Goal: Information Seeking & Learning: Learn about a topic

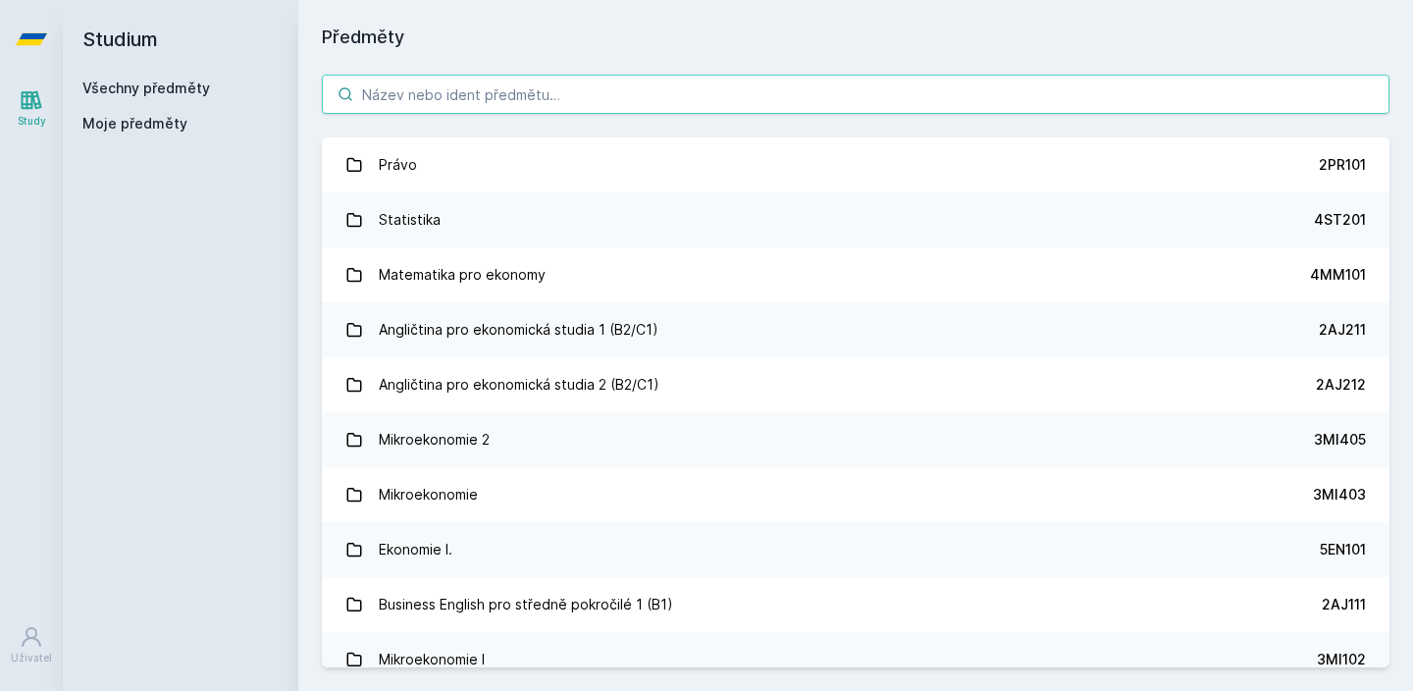
click at [509, 104] on input "search" at bounding box center [855, 94] width 1067 height 39
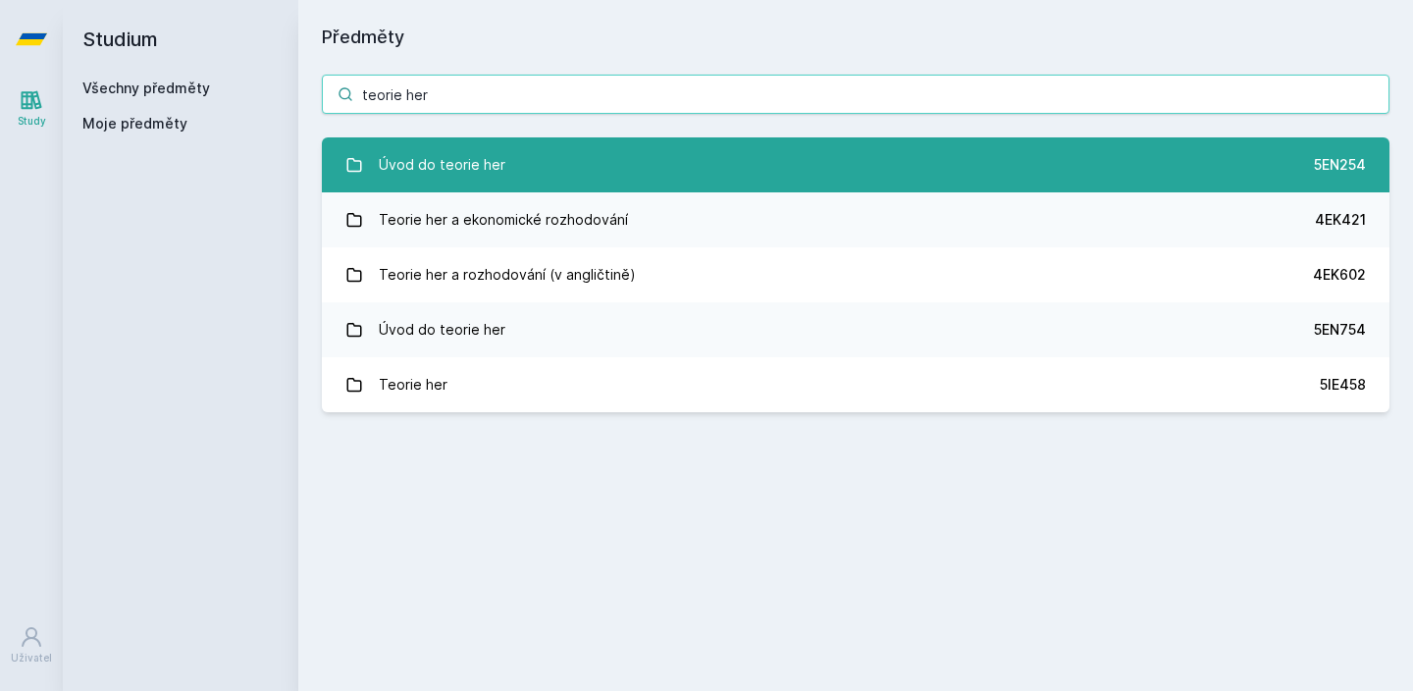
type input "teorie her"
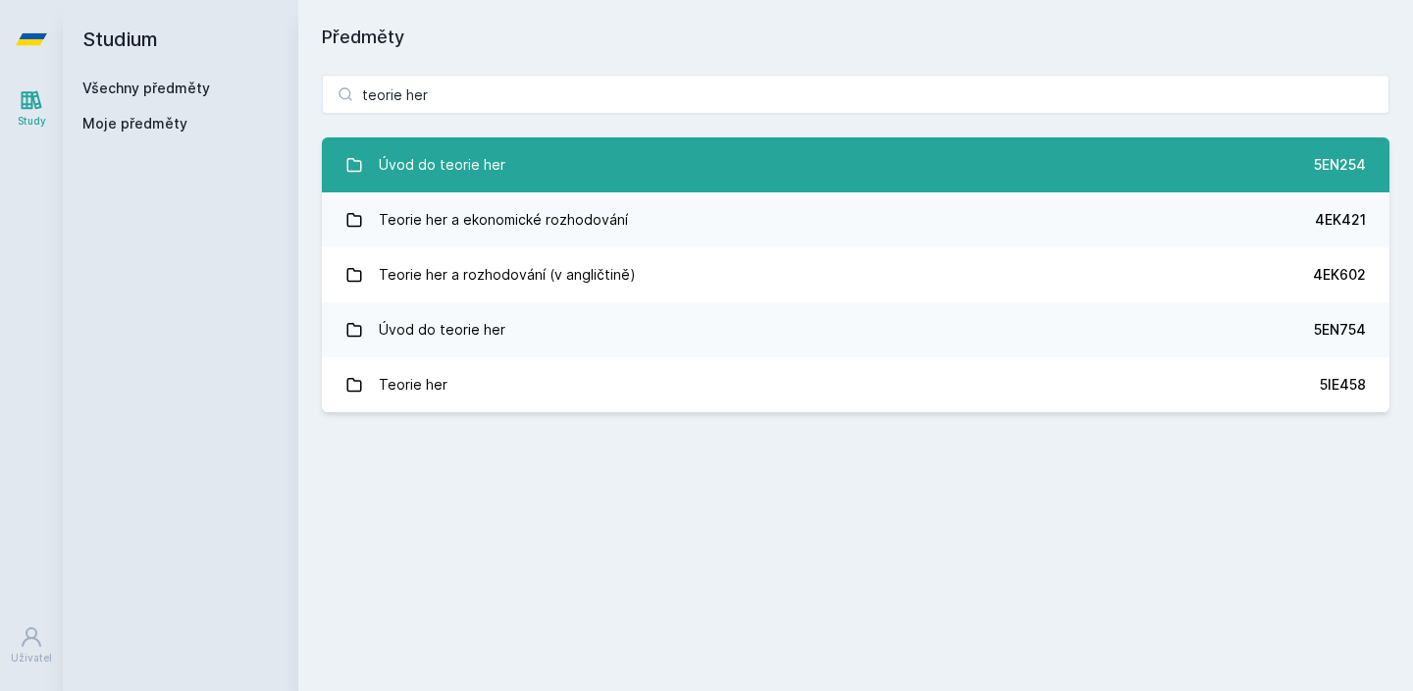
click at [445, 143] on link "Úvod do teorie her 5EN254" at bounding box center [855, 164] width 1067 height 55
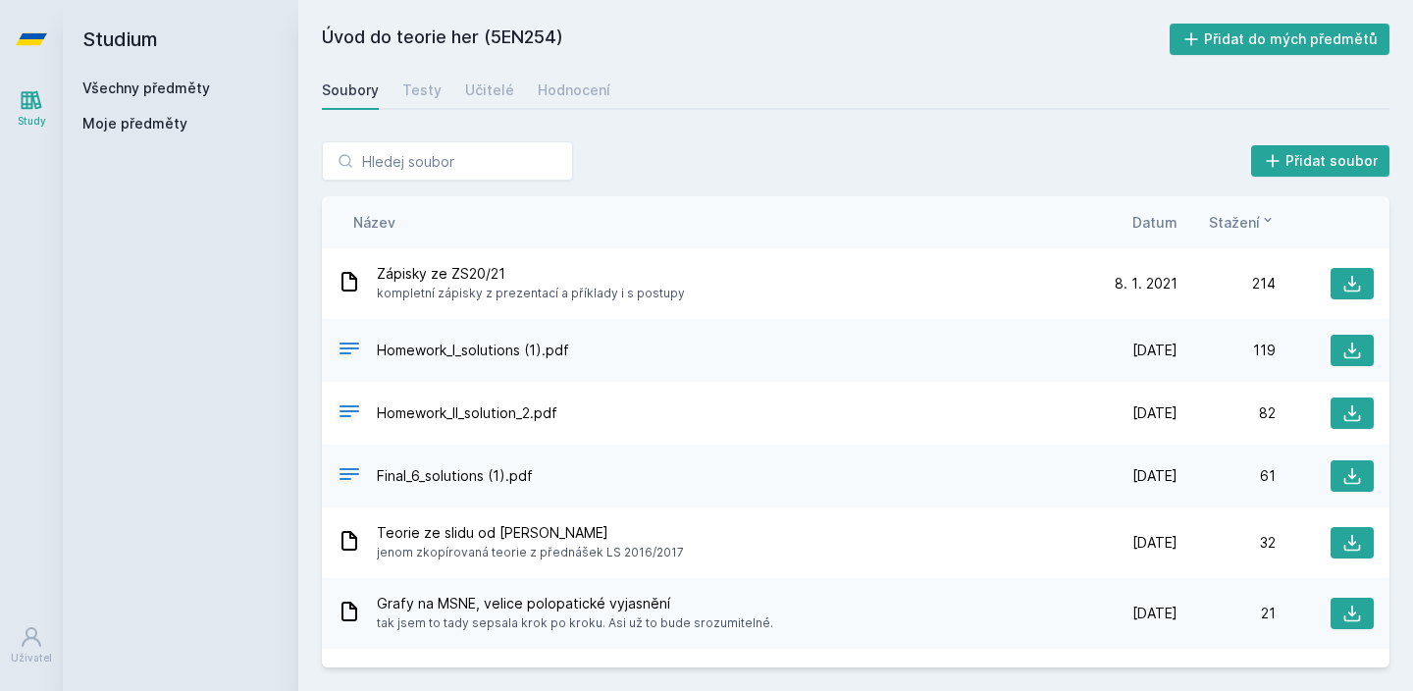
click at [503, 124] on div "Přidat soubor Řazení: Název Datum Stažení Název Datum Stažení Zápisky ze ZS20/2…" at bounding box center [855, 404] width 1114 height 573
click at [504, 113] on div "Úvod do teorie her (5EN254) Přidat do mých předmětů Soubory Testy Učitelé Hodno…" at bounding box center [855, 346] width 1067 height 644
click at [505, 97] on div "Učitelé" at bounding box center [489, 90] width 49 height 20
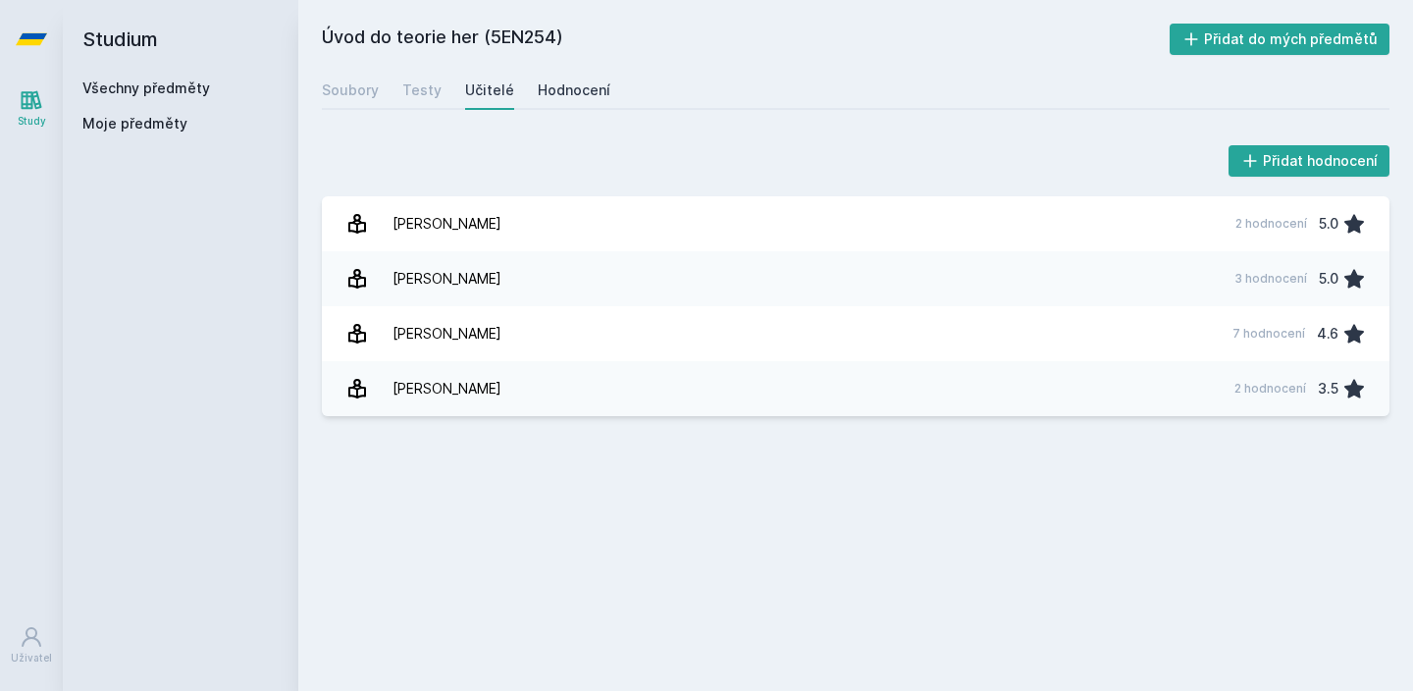
click at [547, 90] on div "Hodnocení" at bounding box center [574, 90] width 73 height 20
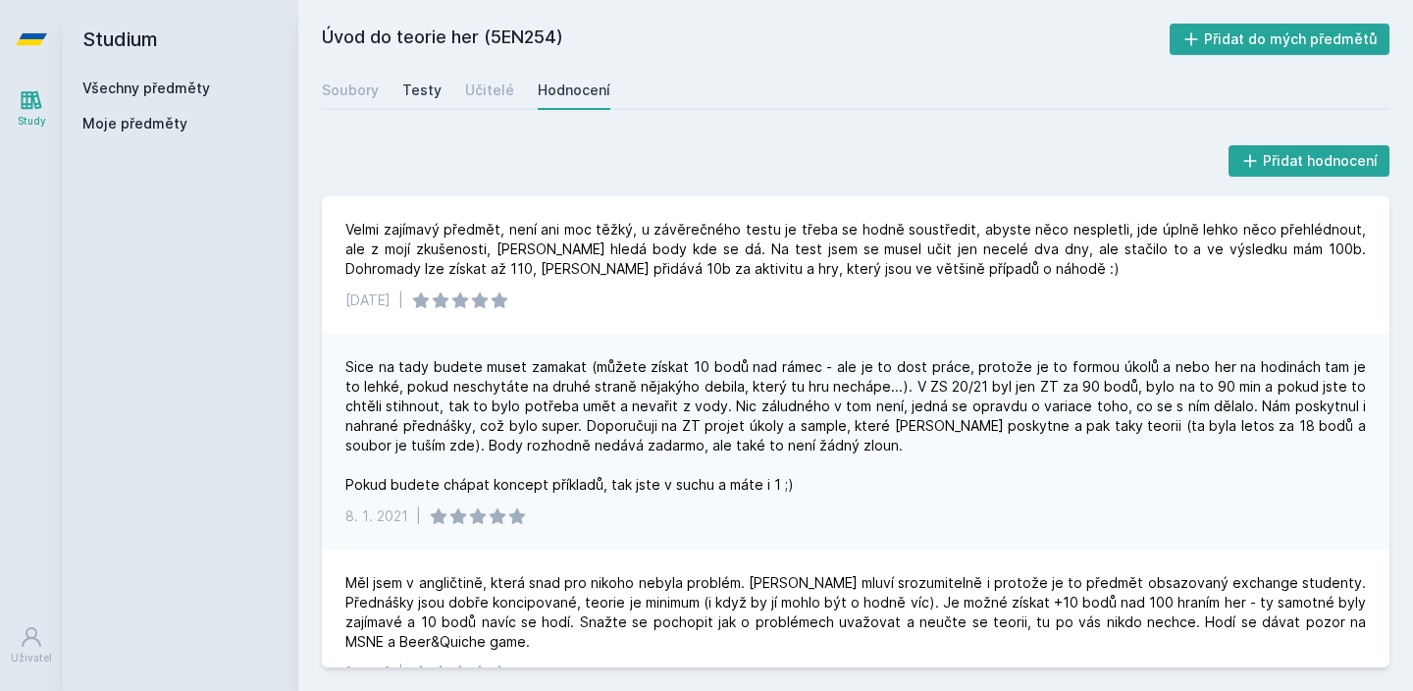
click at [417, 100] on link "Testy" at bounding box center [421, 90] width 39 height 39
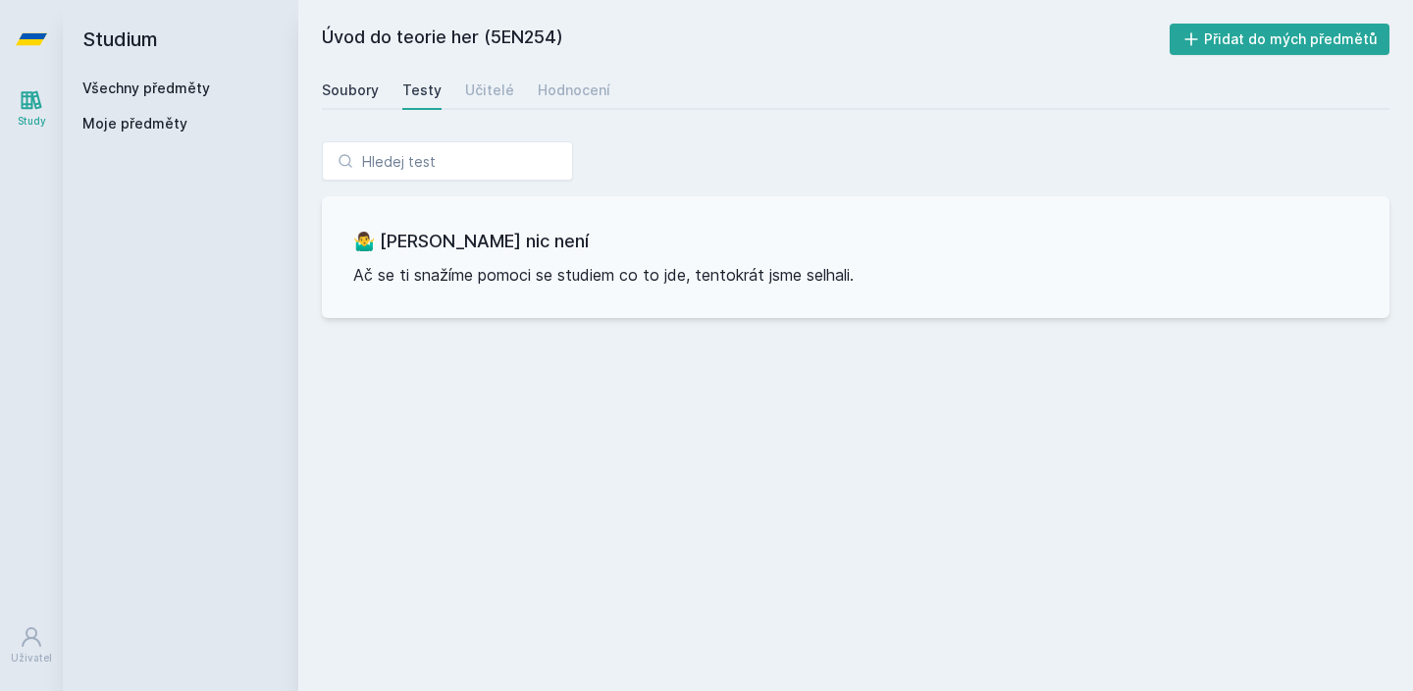
click at [374, 107] on link "Soubory" at bounding box center [350, 90] width 57 height 39
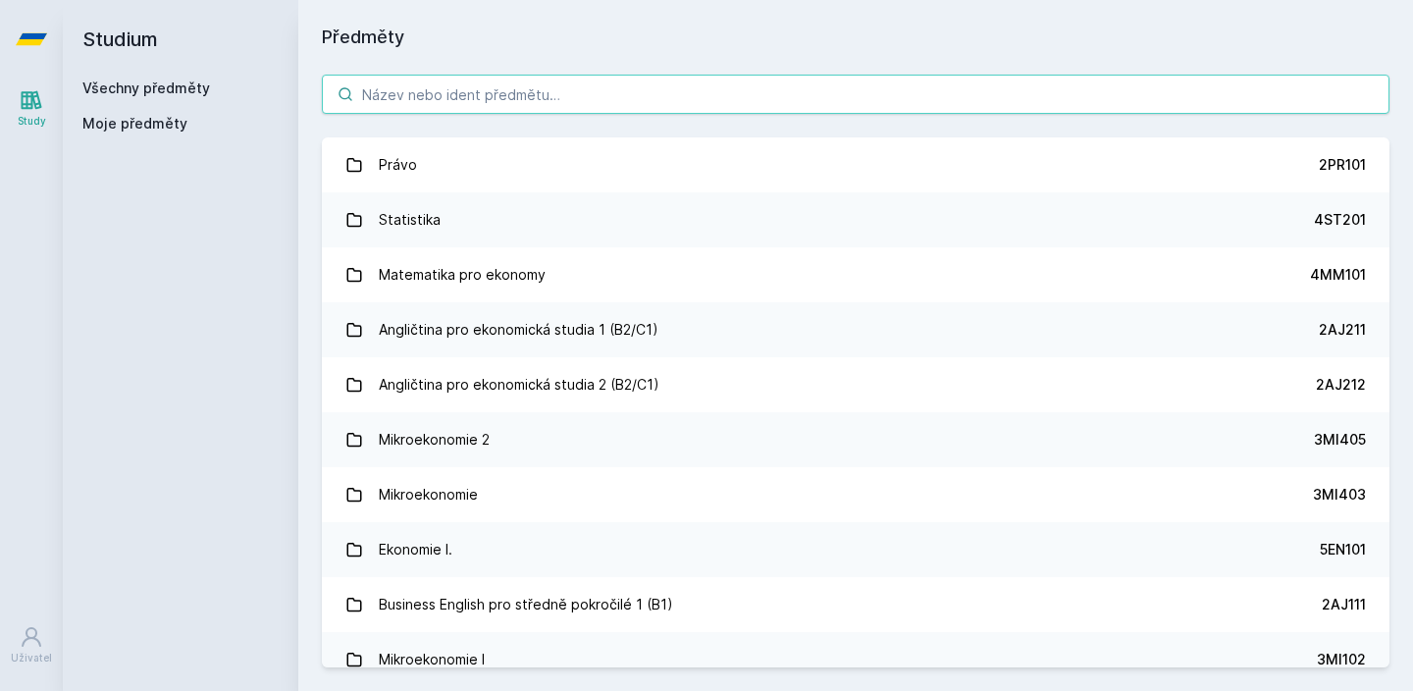
click at [709, 99] on input "search" at bounding box center [855, 94] width 1067 height 39
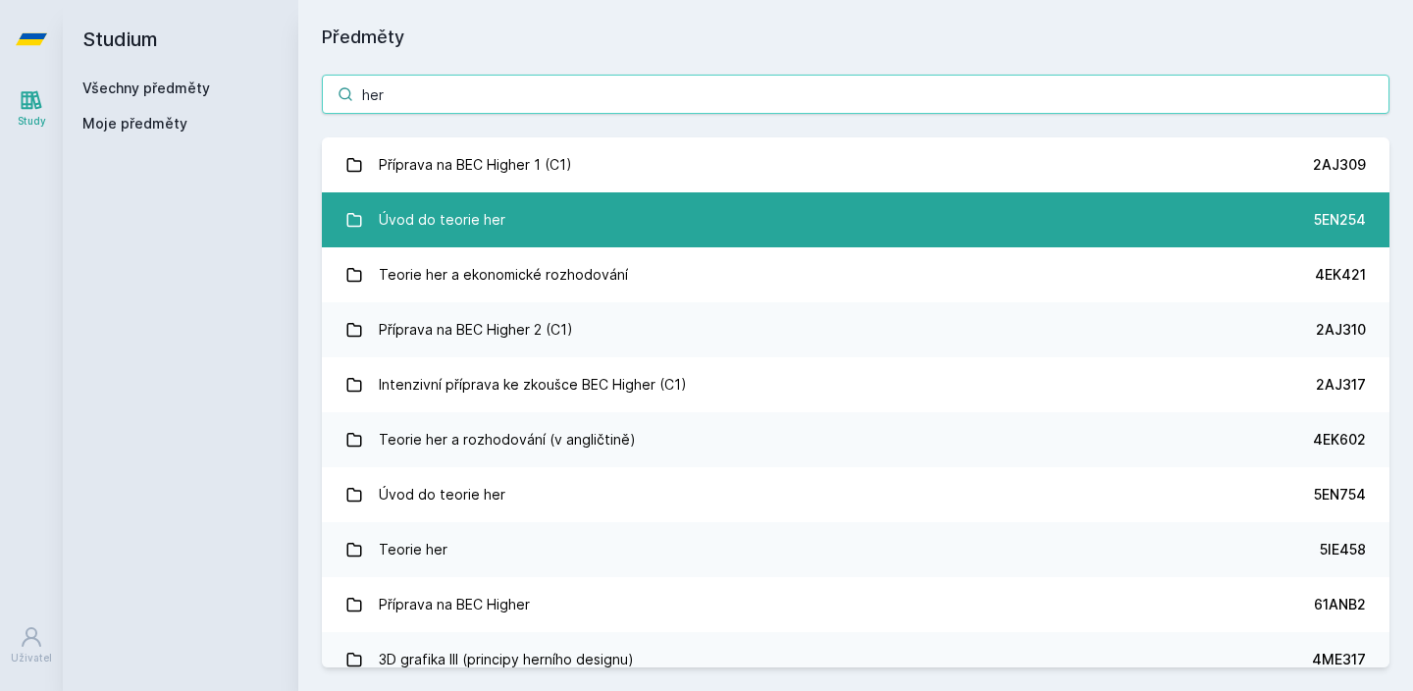
type input "her"
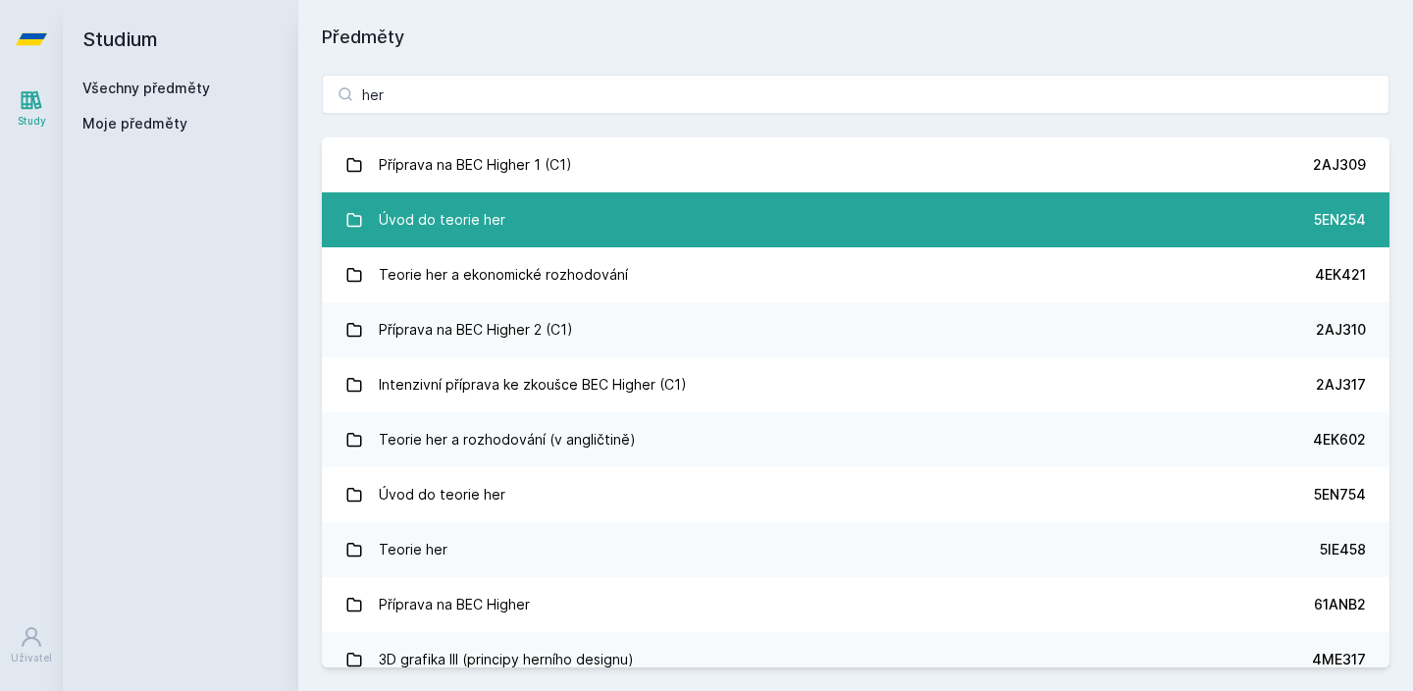
click at [546, 210] on link "Úvod do teorie her 5EN254" at bounding box center [855, 219] width 1067 height 55
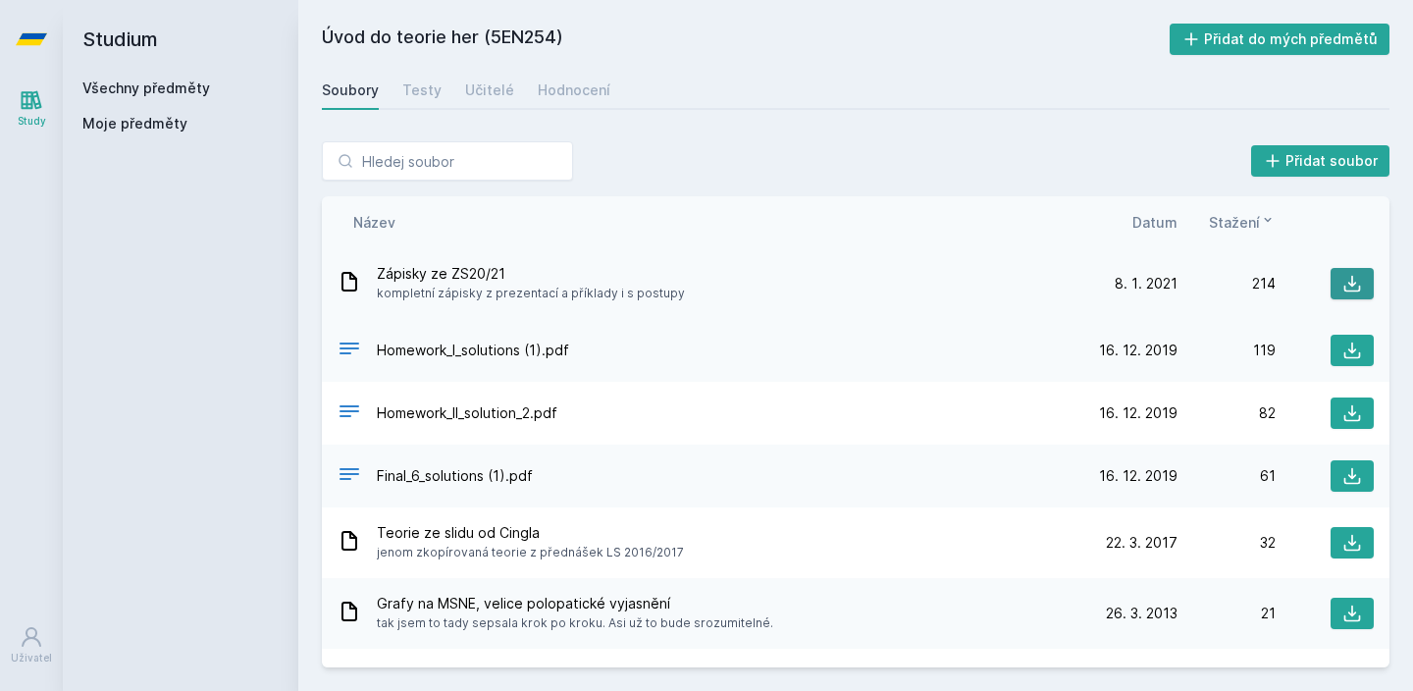
click at [1357, 280] on icon at bounding box center [1352, 284] width 20 height 20
click at [680, 1] on div "Úvod do teorie her (5EN254) Přidat do mých předmětů [GEOGRAPHIC_DATA] Testy Uči…" at bounding box center [855, 345] width 1114 height 691
